Goal: Information Seeking & Learning: Learn about a topic

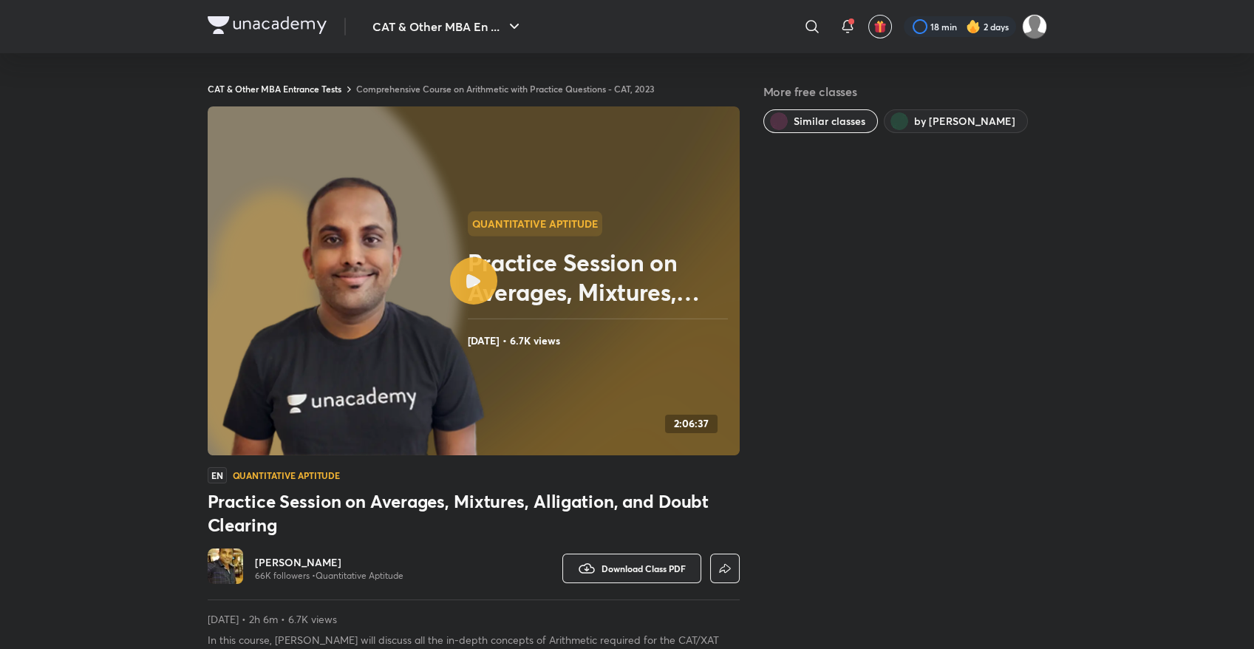
click at [553, 86] on link "Comprehensive Course on Arithmetic with Practice Questions - CAT, 2023" at bounding box center [505, 89] width 299 height 12
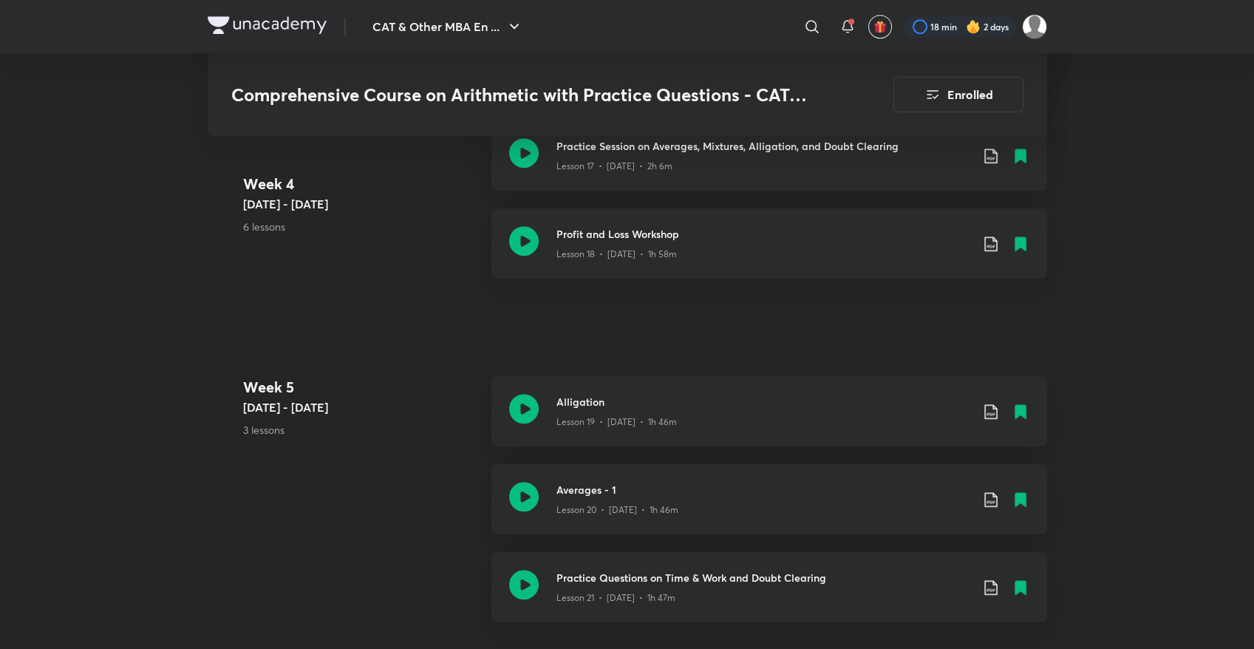
scroll to position [2279, 0]
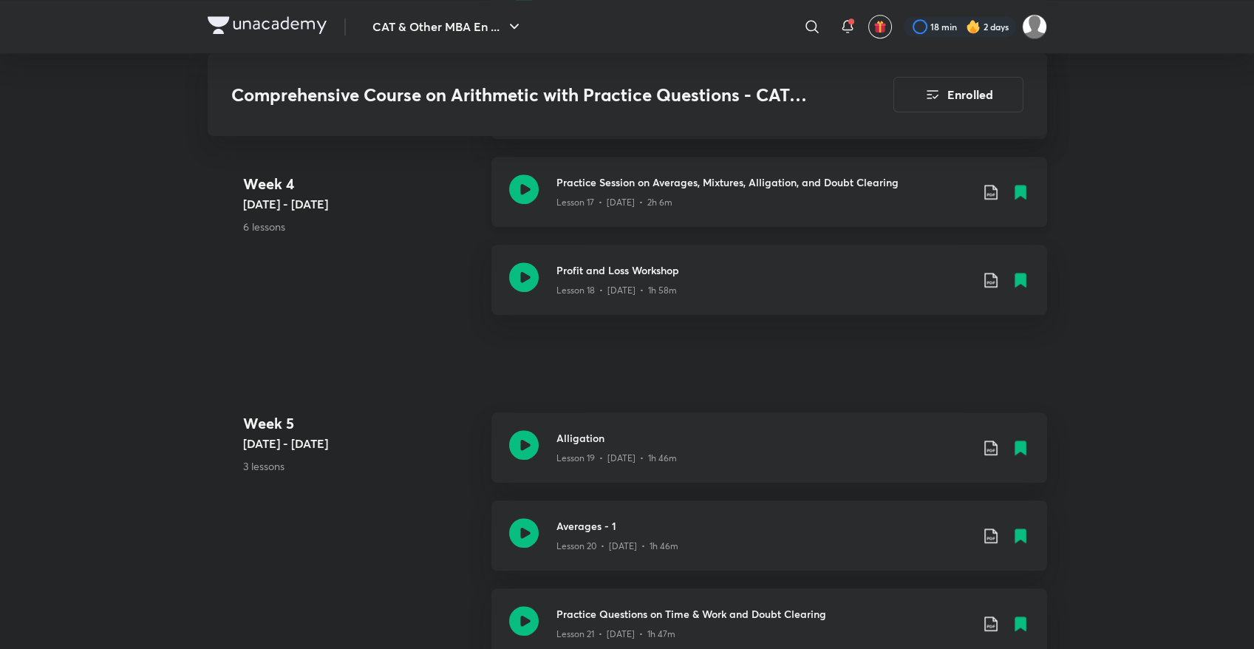
click at [517, 194] on icon at bounding box center [524, 189] width 30 height 30
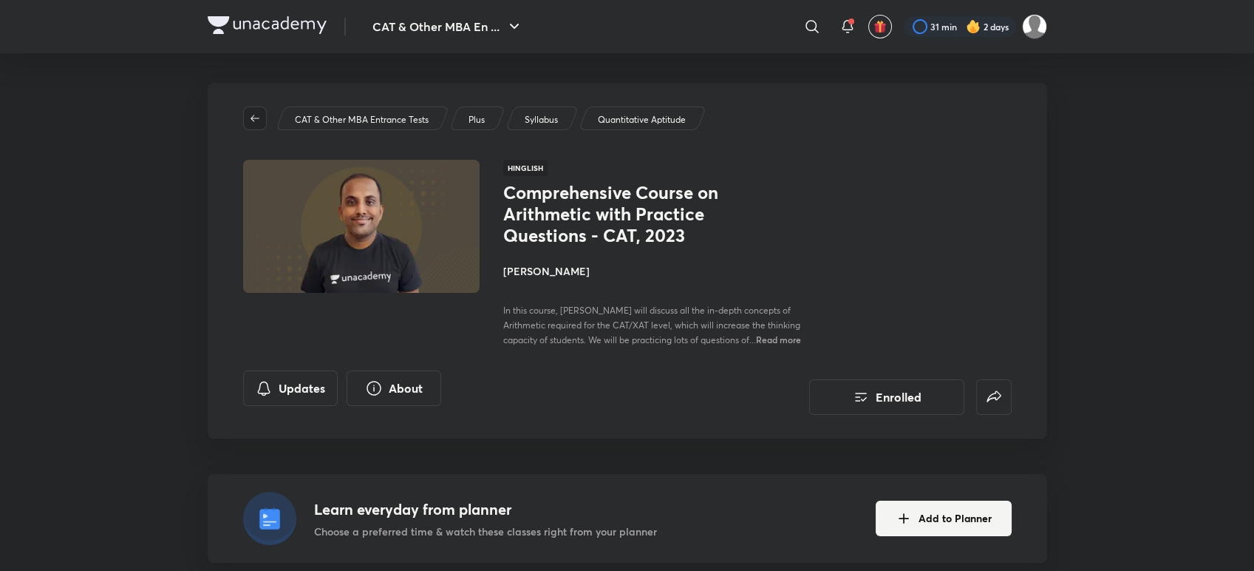
click at [254, 114] on icon "button" at bounding box center [255, 118] width 12 height 12
click at [289, 22] on img at bounding box center [267, 25] width 119 height 18
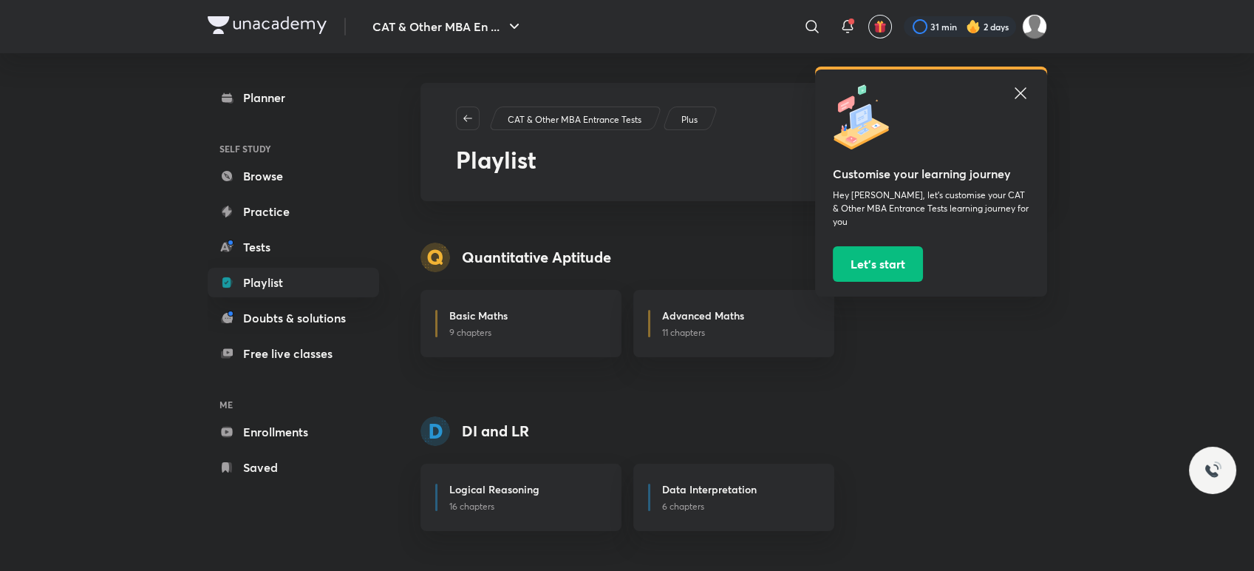
scroll to position [85, 0]
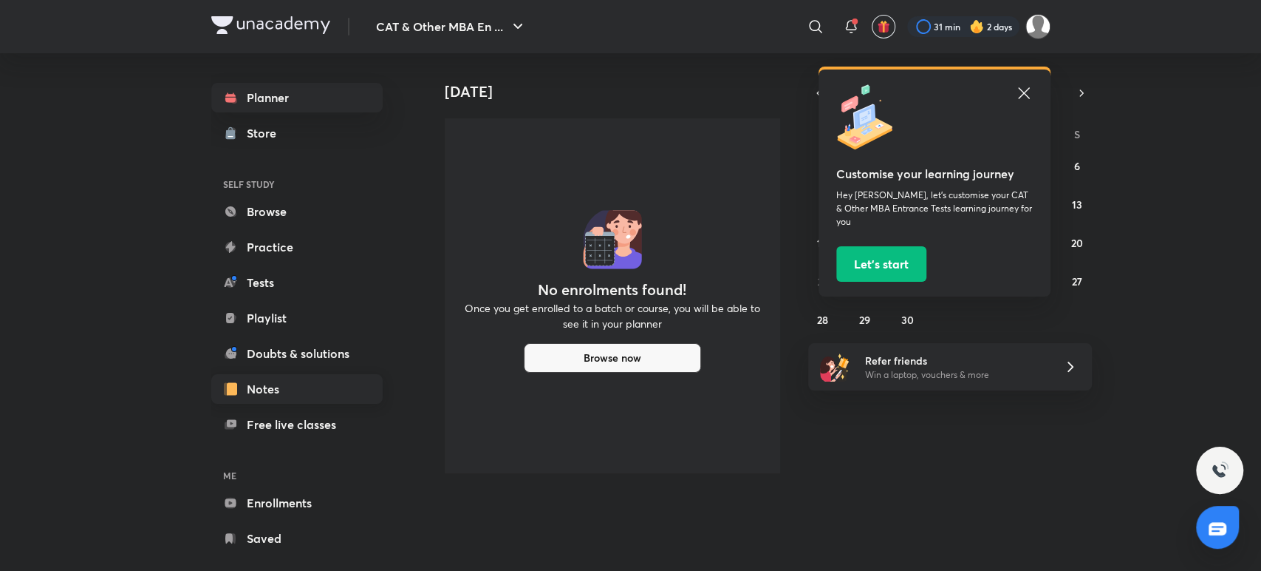
click at [284, 386] on link "Notes" at bounding box center [296, 389] width 171 height 30
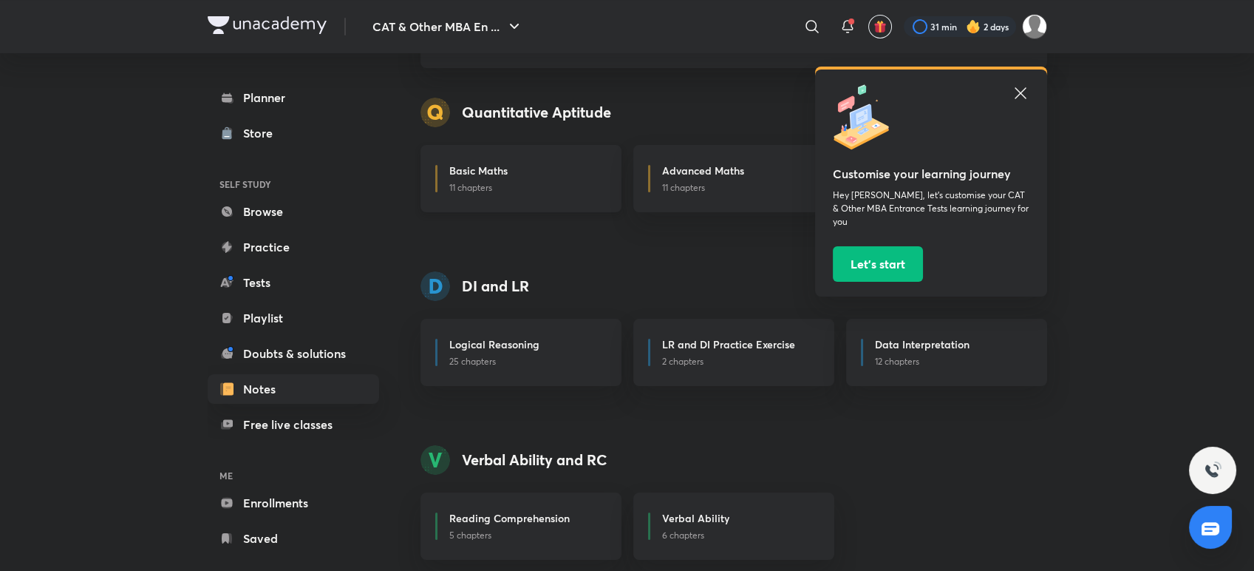
scroll to position [148, 0]
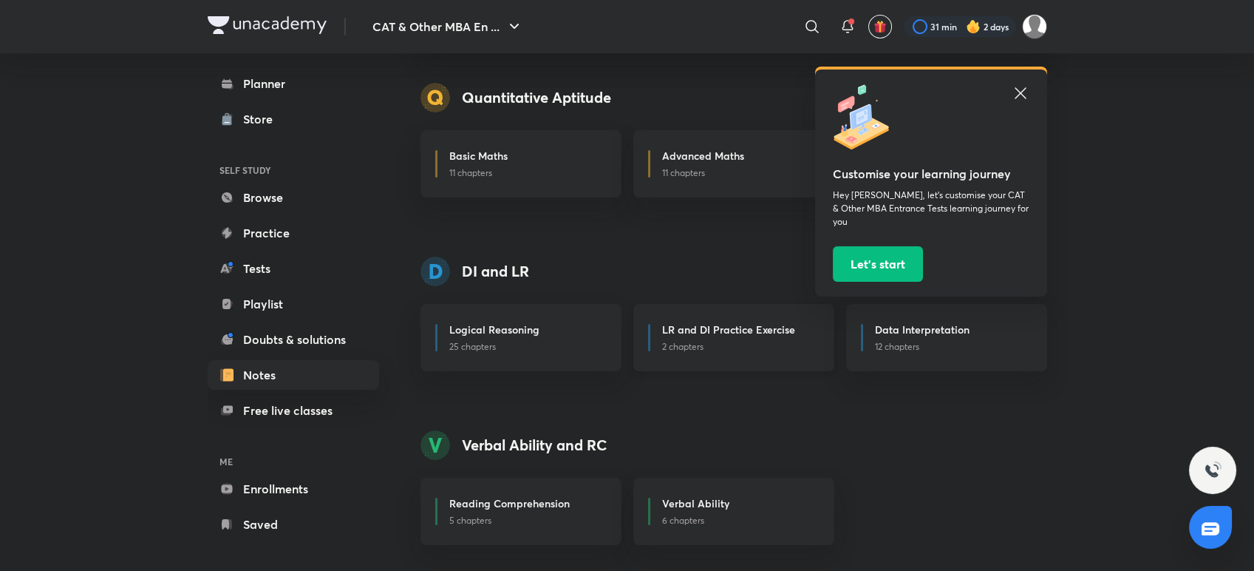
click at [668, 319] on div "LR and DI Practice Exercise 2 chapters" at bounding box center [733, 337] width 201 height 67
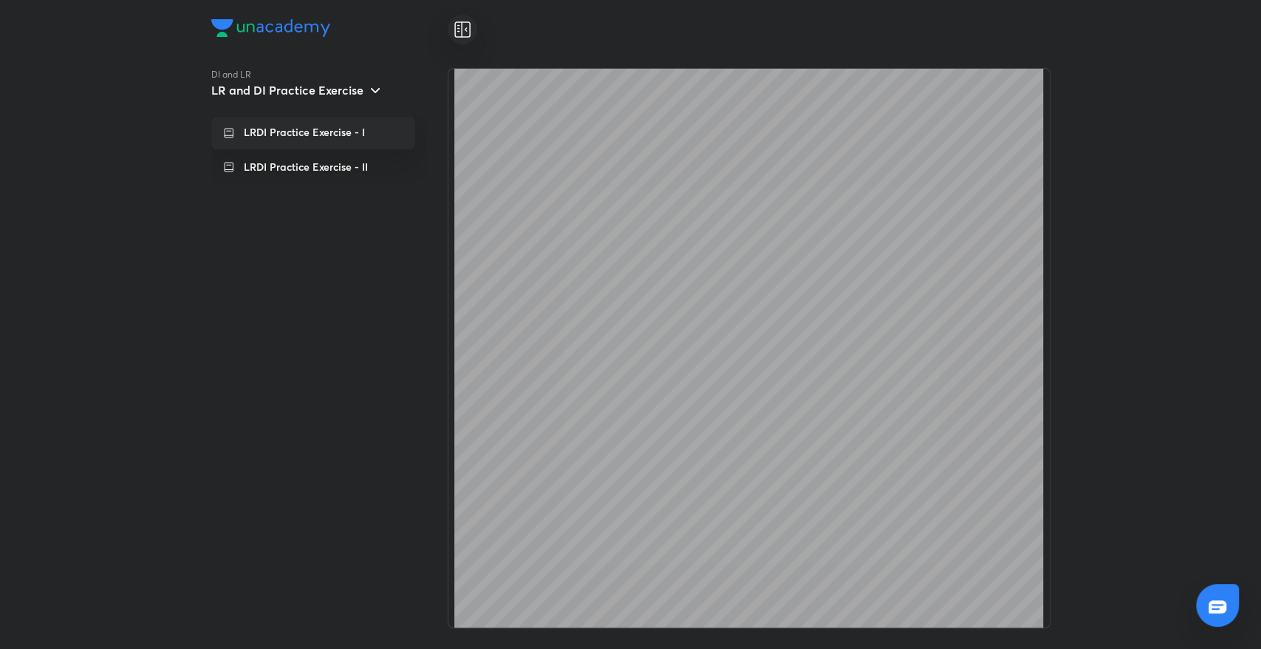
scroll to position [9309, 0]
click at [292, 163] on p "LRDI Practice Exercise - II" at bounding box center [306, 167] width 124 height 15
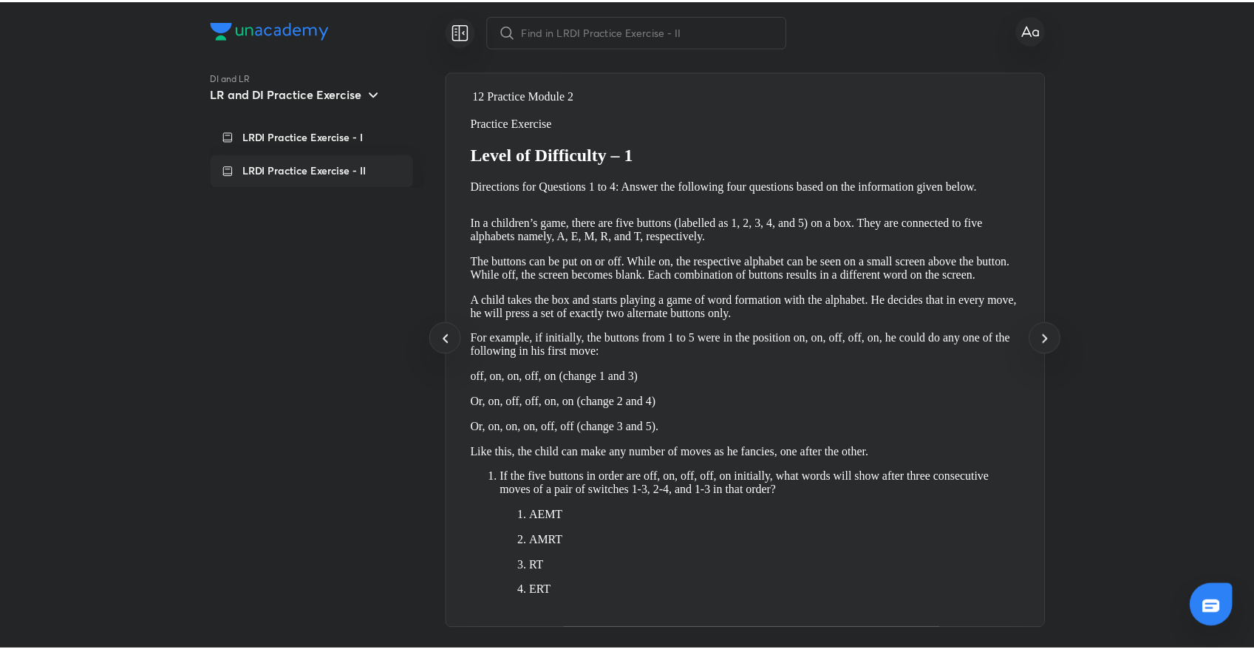
scroll to position [0, 0]
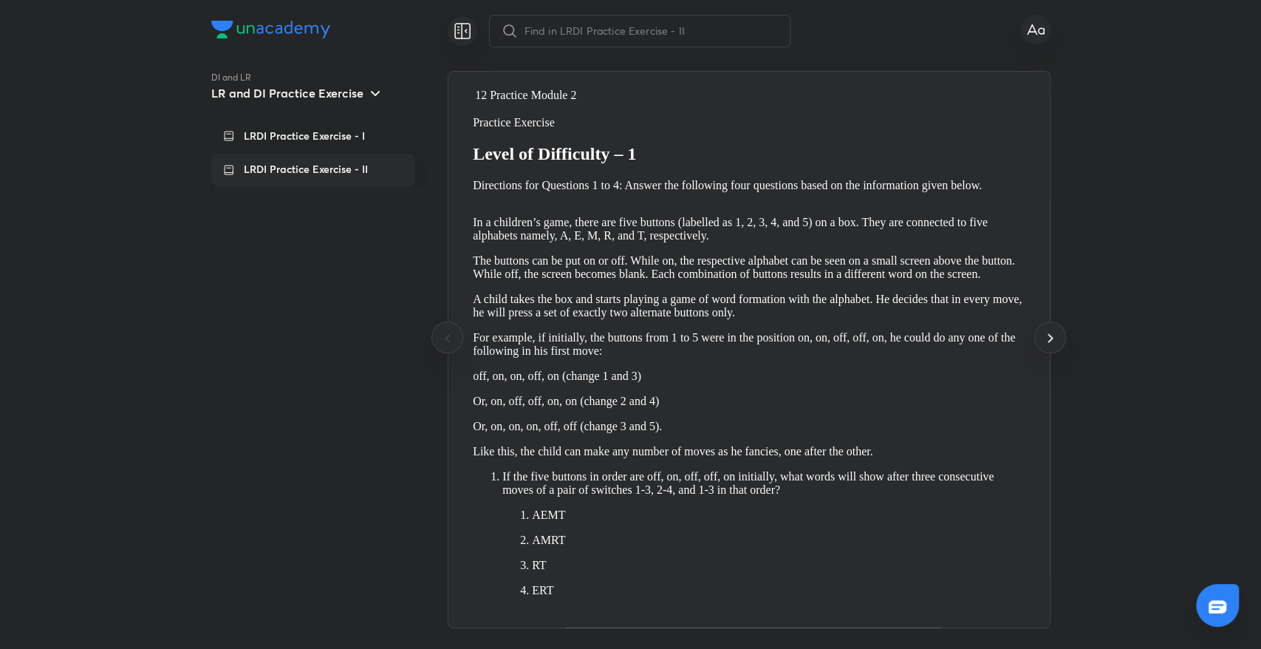
click at [287, 26] on img at bounding box center [270, 30] width 119 height 18
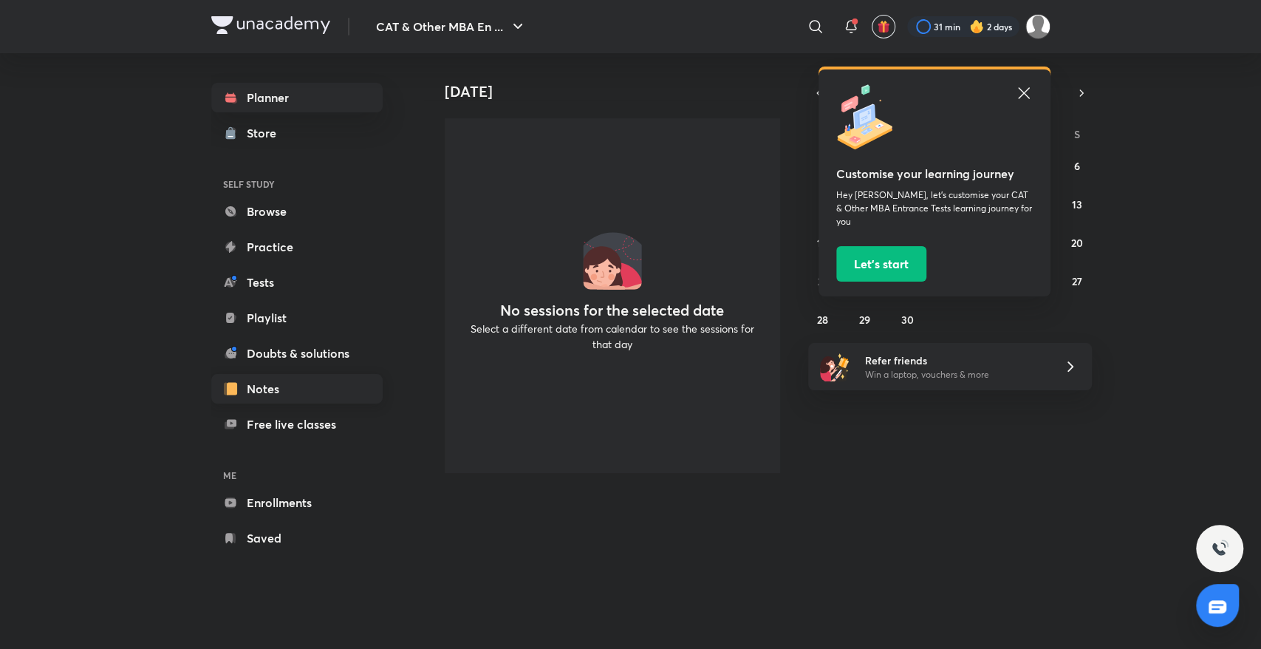
click at [270, 384] on link "Notes" at bounding box center [296, 389] width 171 height 30
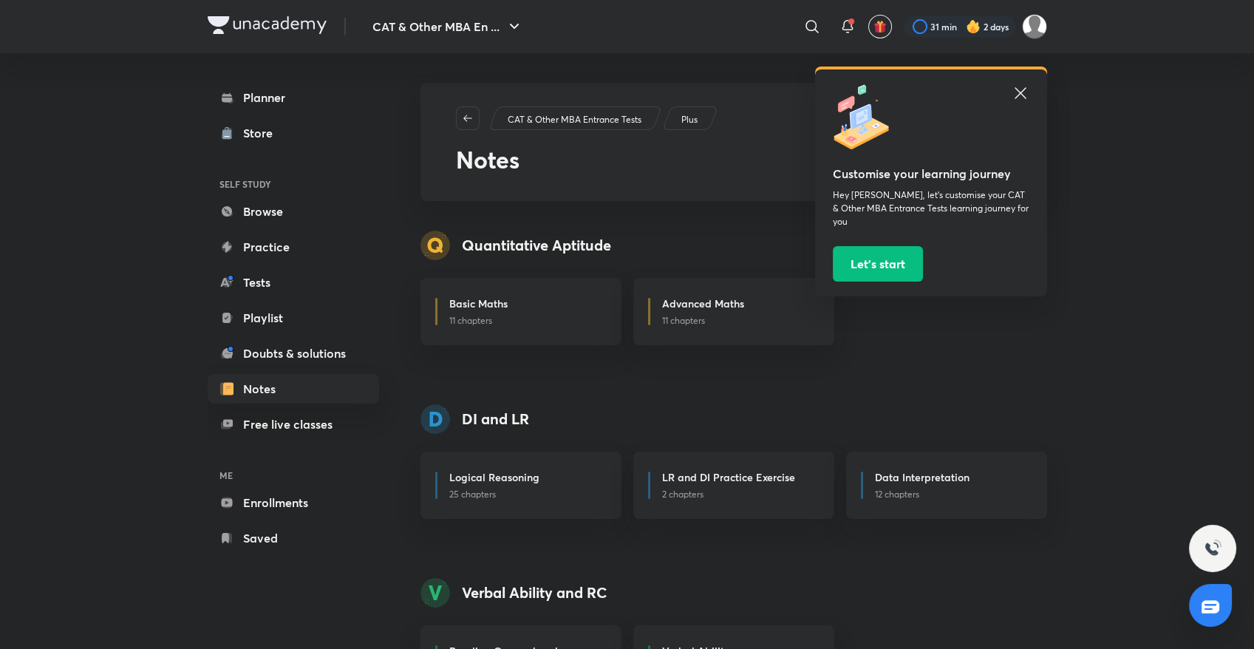
scroll to position [70, 0]
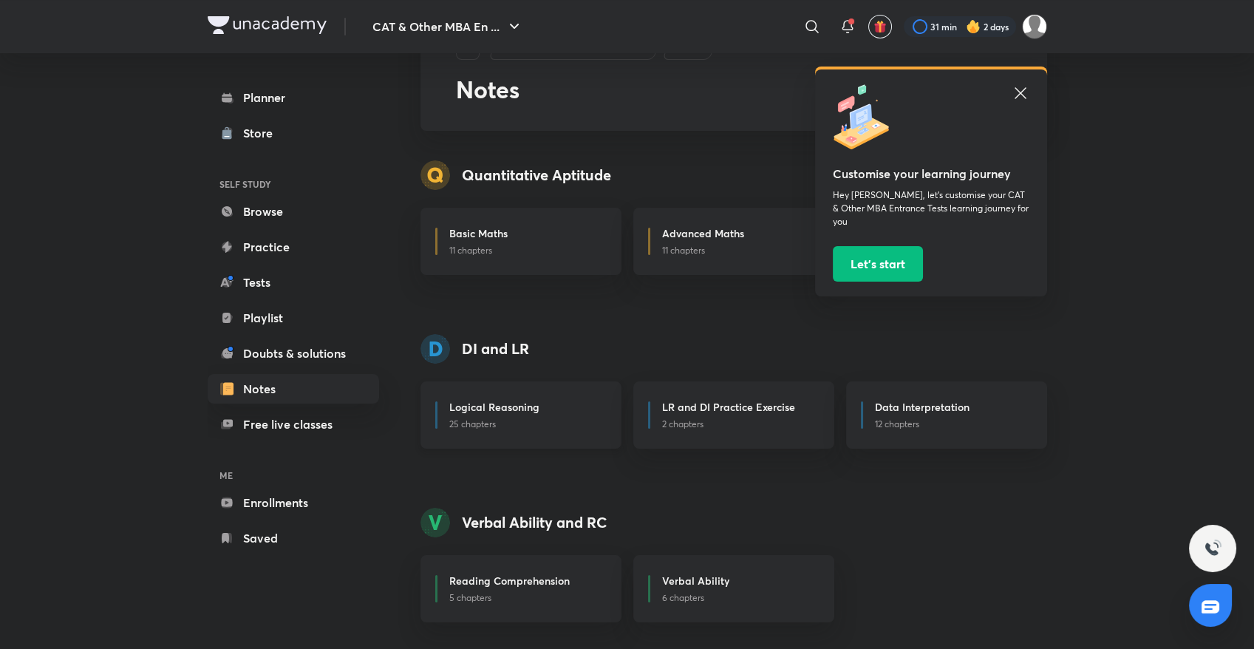
click at [500, 402] on h6 "Logical Reasoning" at bounding box center [494, 407] width 90 height 16
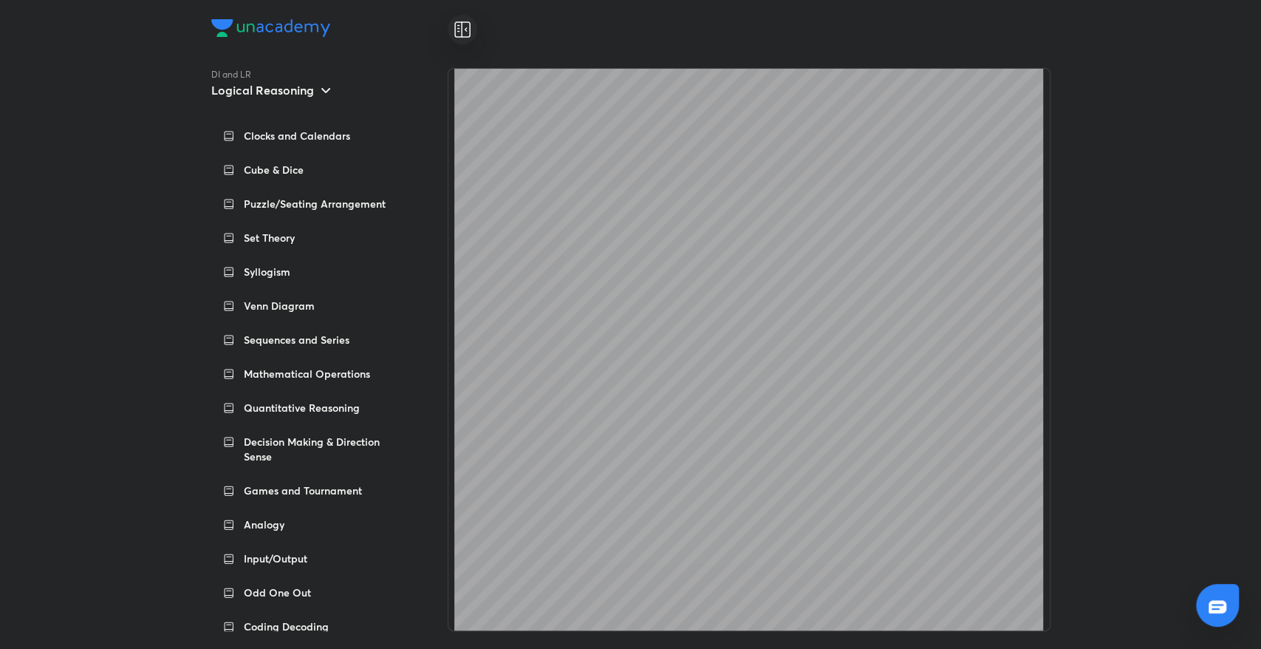
scroll to position [66, 0]
click at [319, 217] on div "Puzzle/Seating Arrangement" at bounding box center [313, 203] width 204 height 33
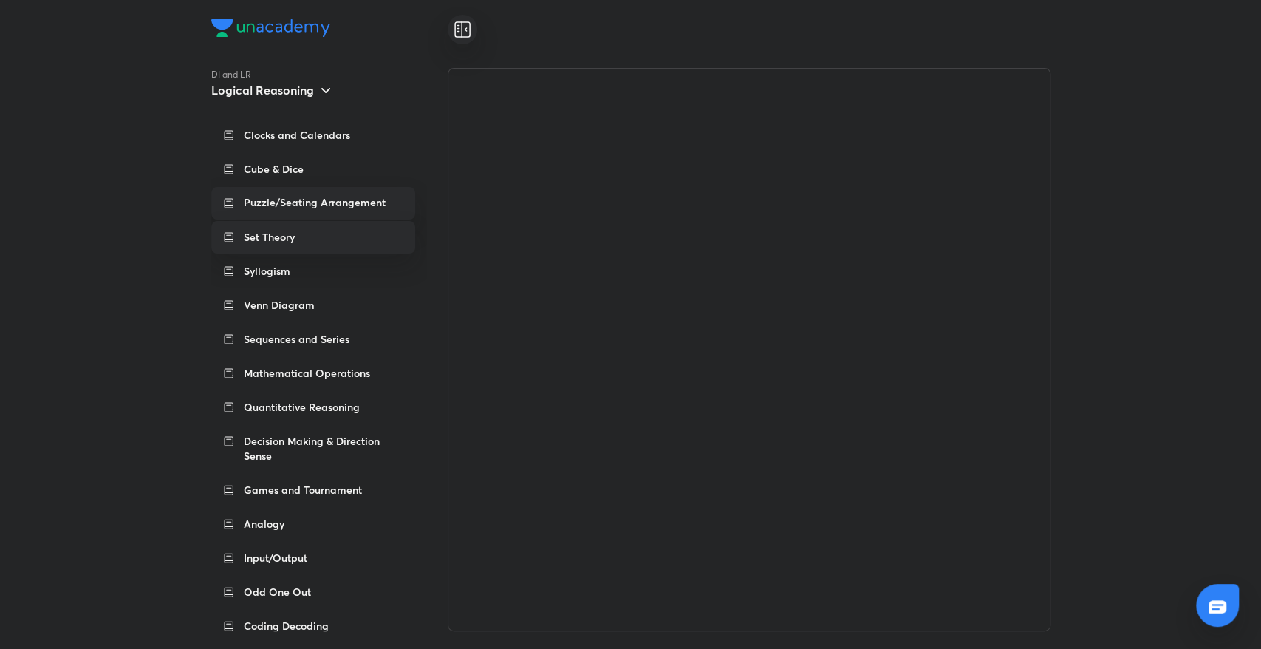
click at [315, 242] on div "Set Theory" at bounding box center [324, 237] width 160 height 15
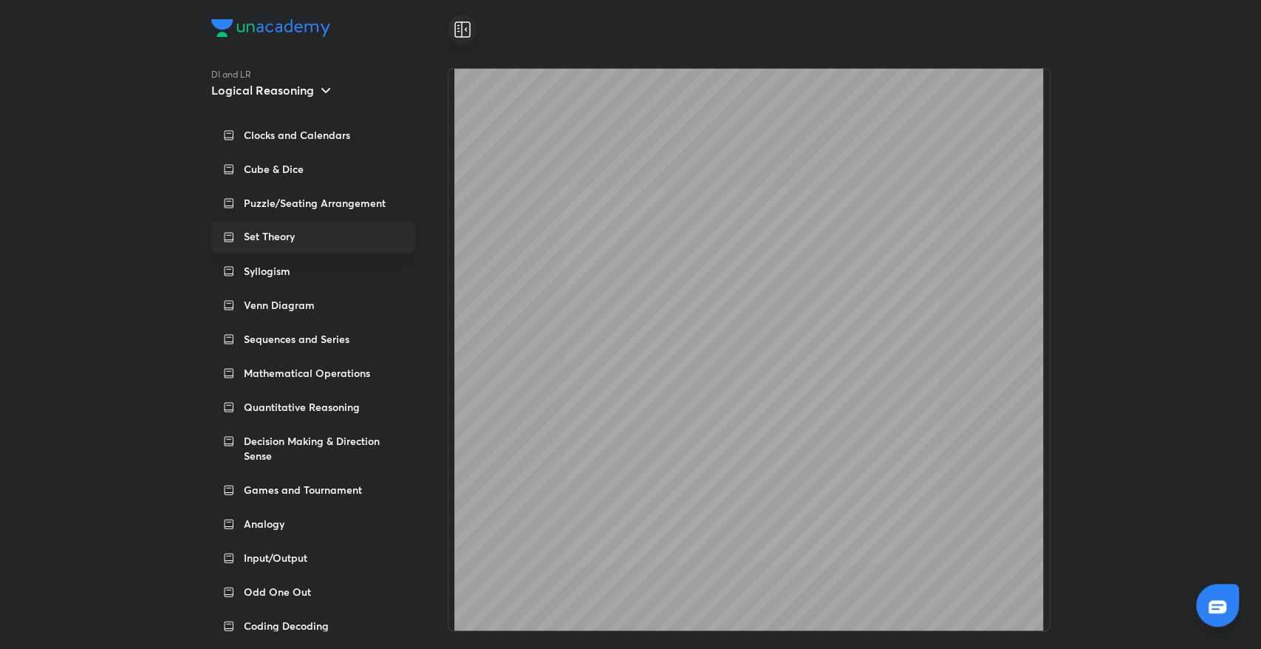
scroll to position [3116, 0]
click at [336, 347] on div "Sequences and Series" at bounding box center [313, 339] width 204 height 33
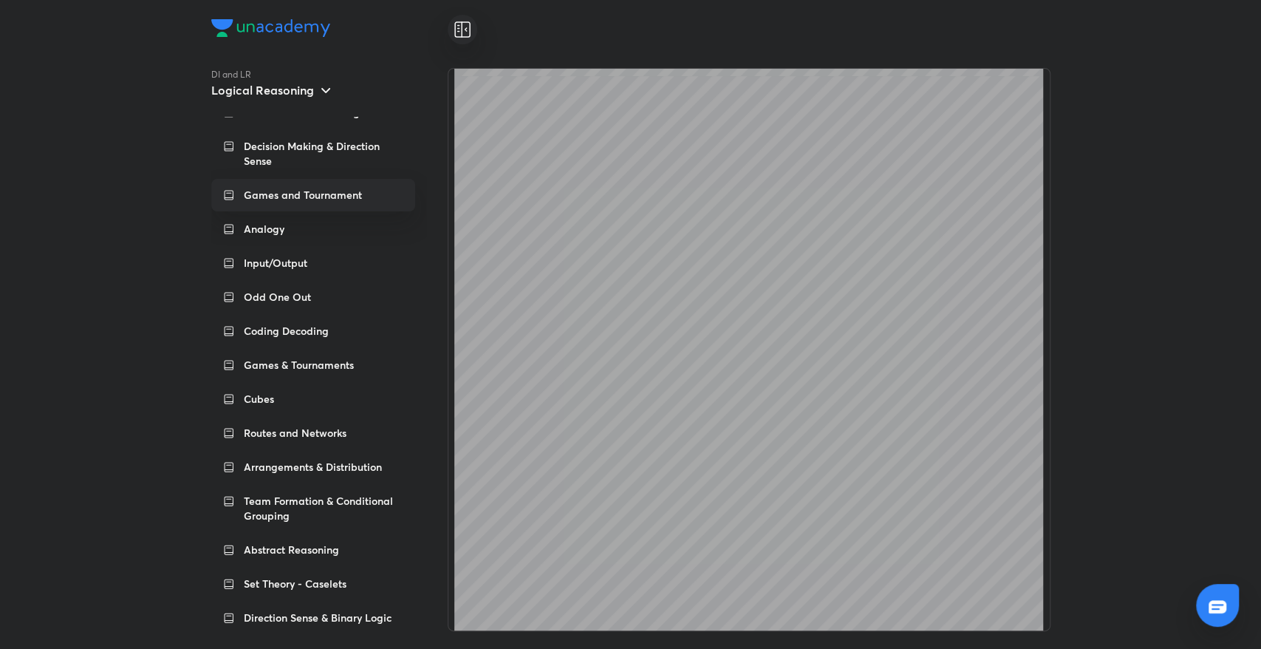
scroll to position [363, 0]
click at [336, 588] on p "Set Theory - Caselets" at bounding box center [295, 581] width 103 height 15
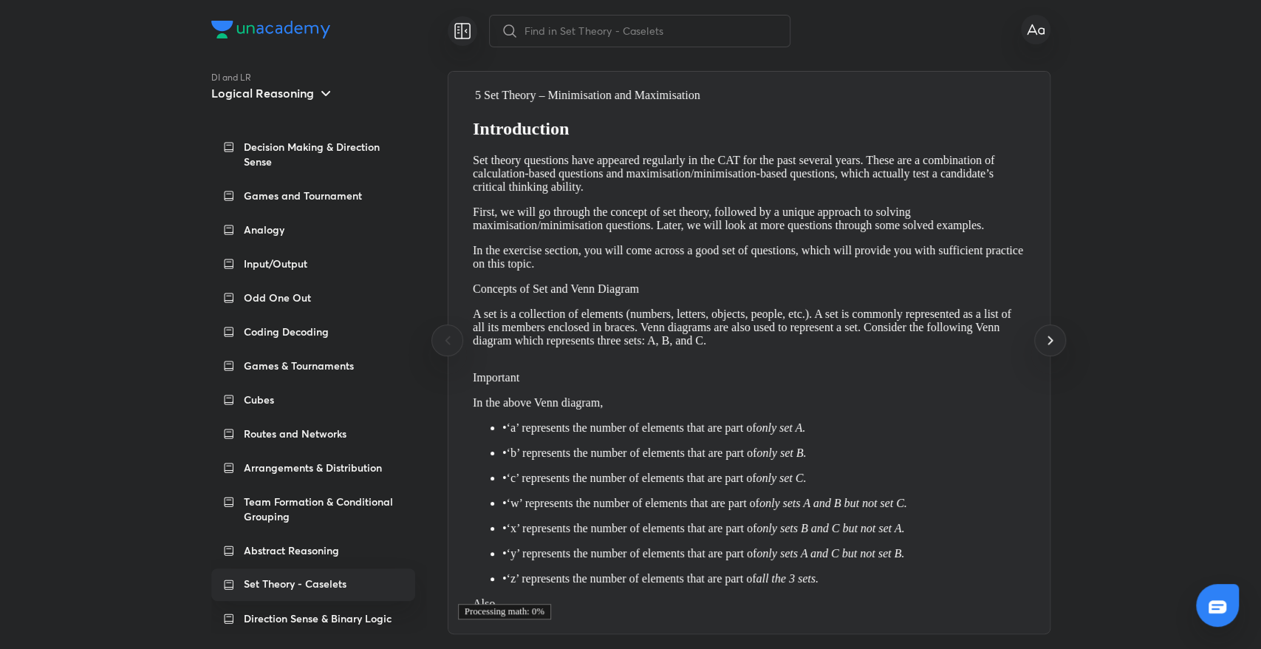
scroll to position [0, 0]
click at [297, 436] on p "Routes and Networks" at bounding box center [295, 433] width 103 height 15
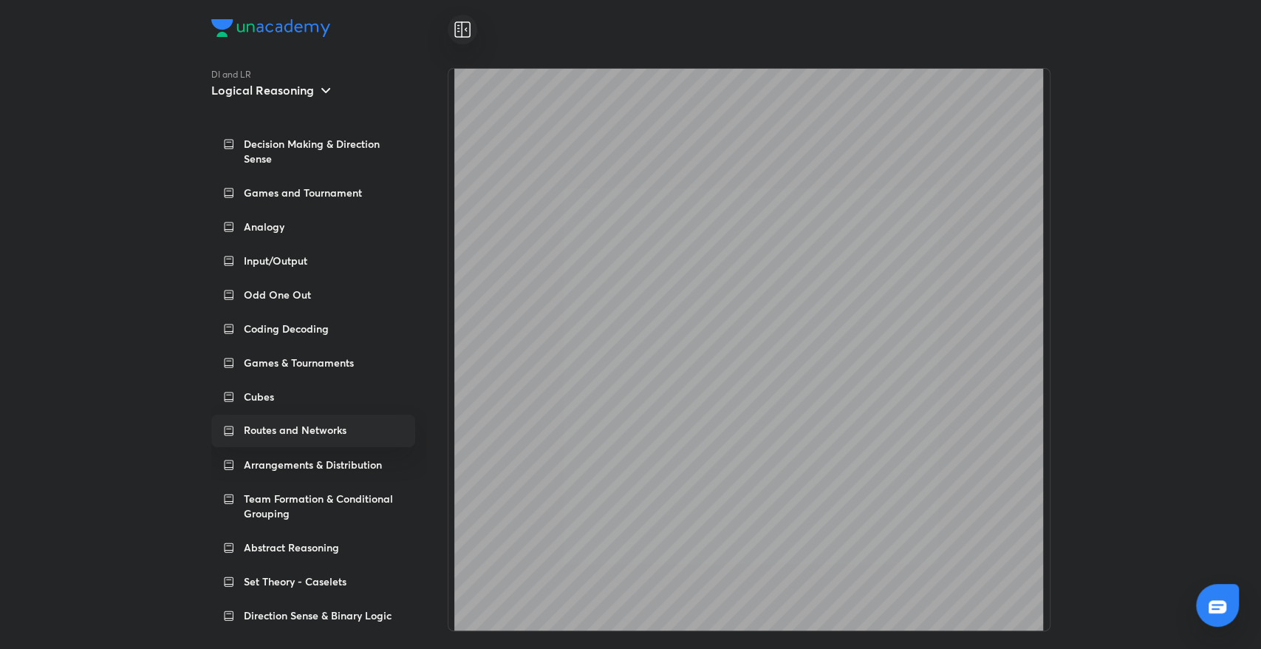
scroll to position [3866, 0]
click at [329, 494] on p "Team Formation & Conditional Grouping" at bounding box center [324, 506] width 160 height 30
click at [274, 554] on p "Abstract Reasoning" at bounding box center [291, 546] width 95 height 15
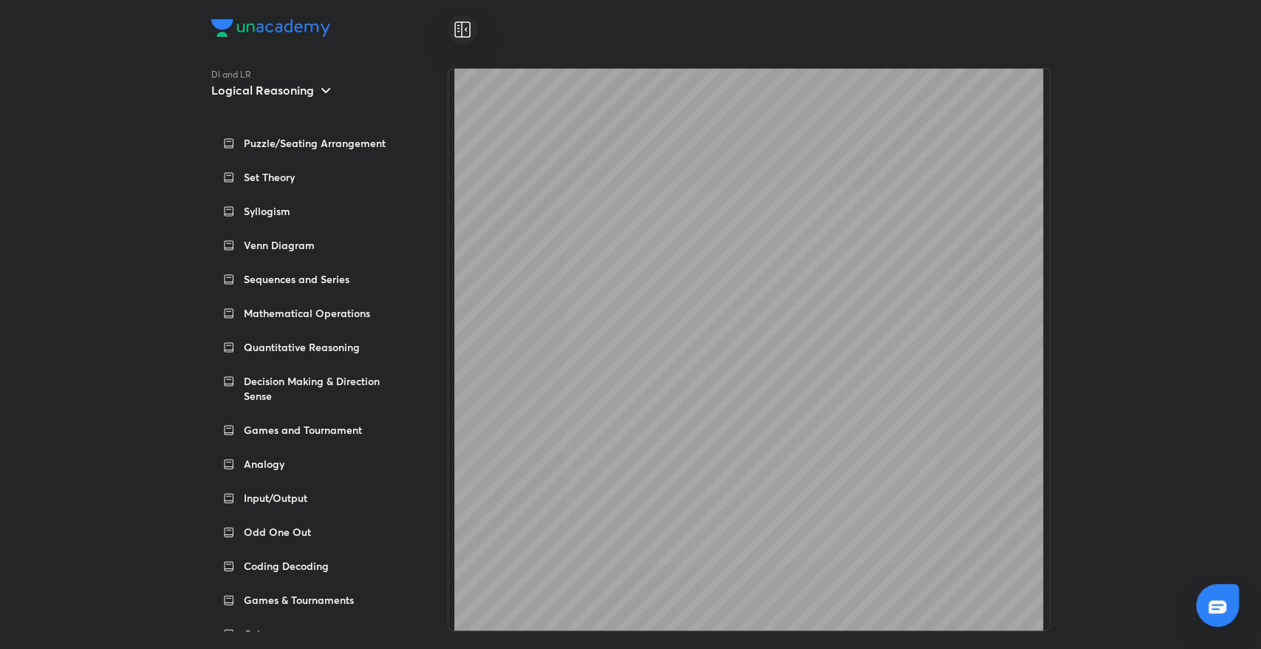
scroll to position [44, 0]
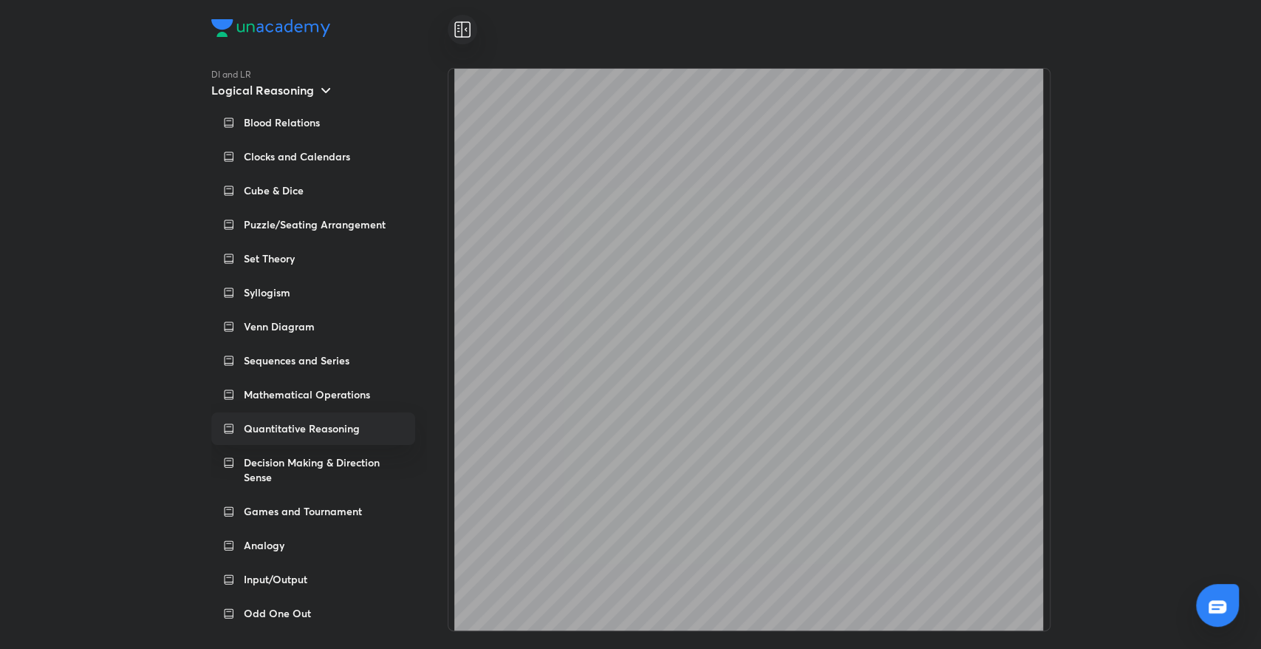
click at [313, 432] on p "Quantitative Reasoning" at bounding box center [302, 428] width 116 height 15
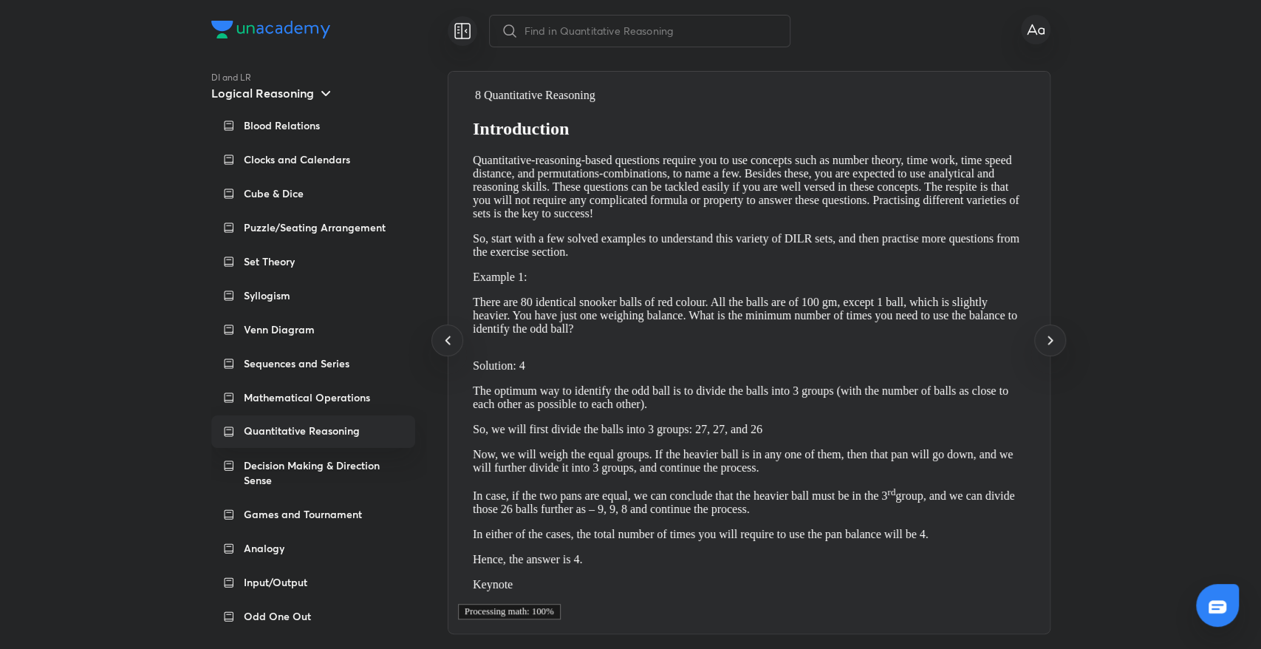
scroll to position [0, 0]
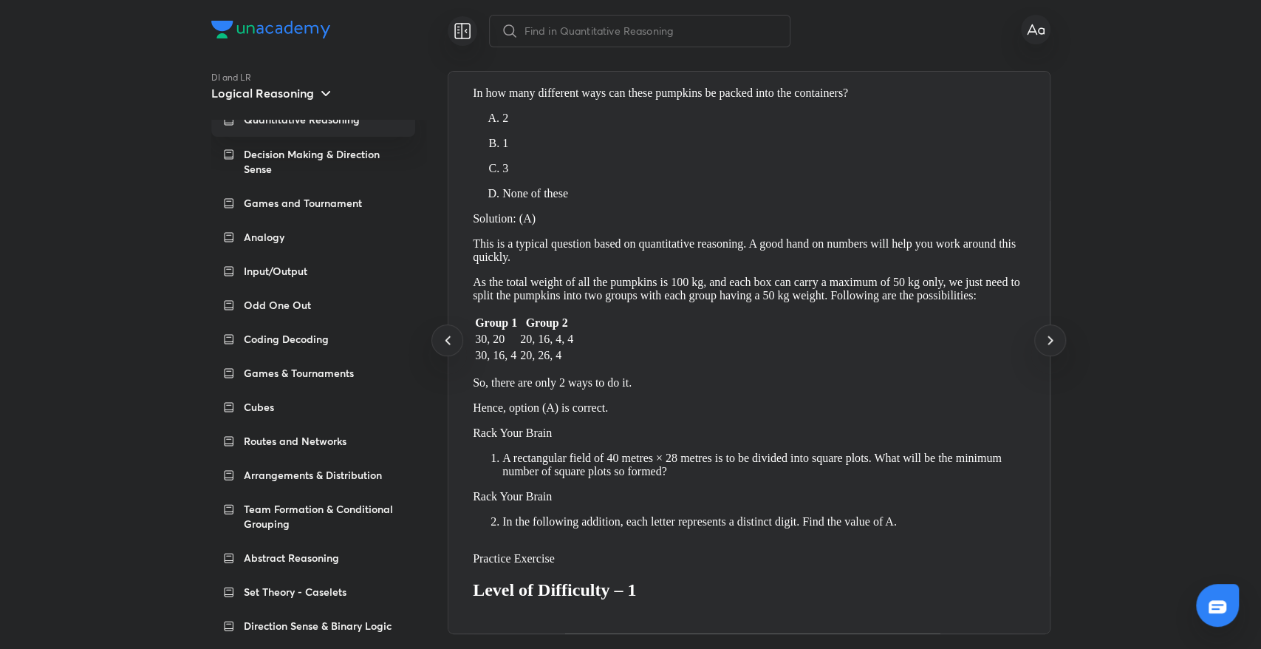
scroll to position [363, 0]
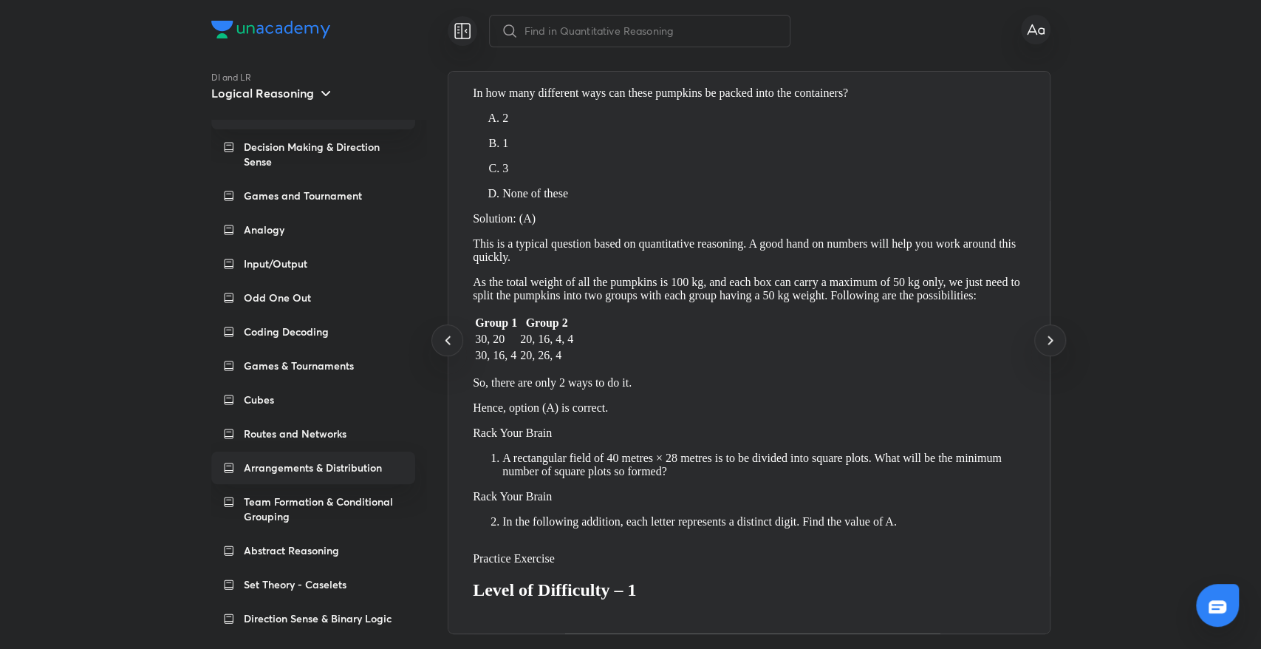
click at [306, 467] on p "Arrangements & Distribution" at bounding box center [313, 467] width 138 height 15
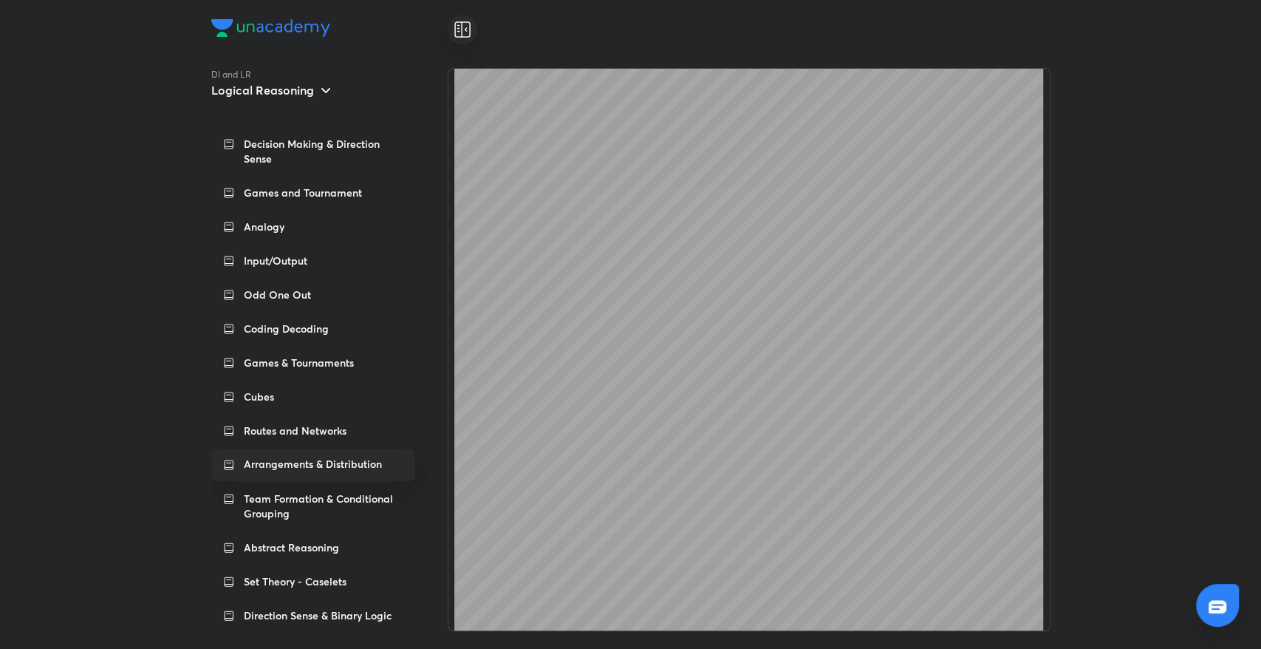
scroll to position [1586, 0]
